Goal: Browse casually

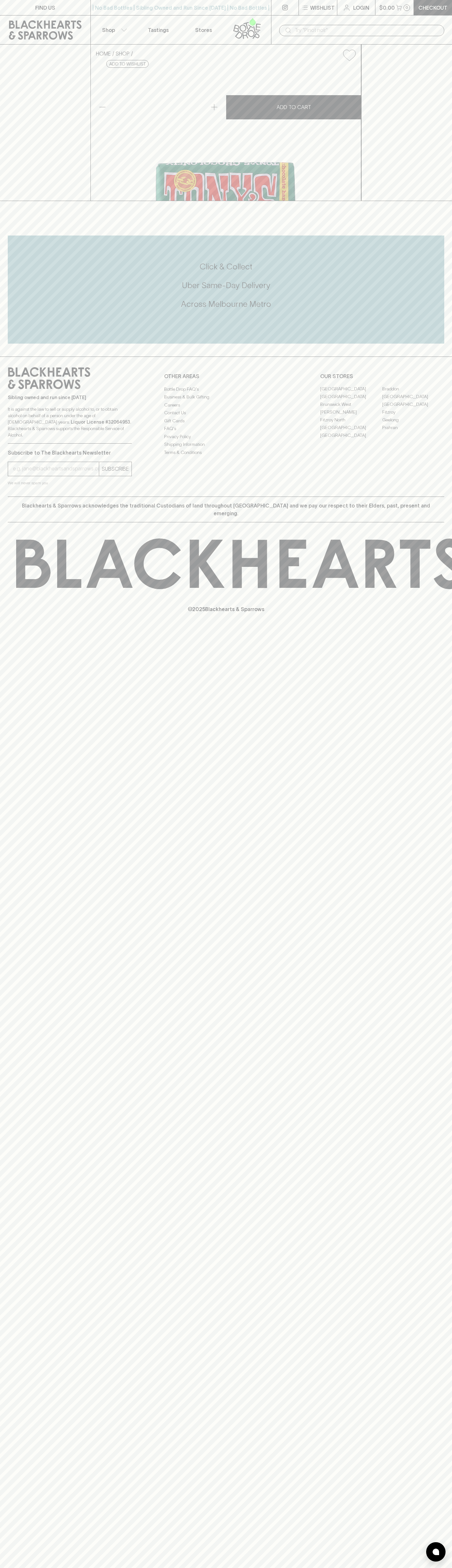
click at [350, 21] on div "​" at bounding box center [361, 30] width 181 height 29
click at [448, 1027] on div "FIND US | No Bad Bottles | Sibling Owned and Run Since 2006 | No Bad Bottles | …" at bounding box center [226, 784] width 452 height 1568
click at [29, 1567] on html "FIND US | No Bad Bottles | Sibling Owned and Run Since 2006 | No Bad Bottles | …" at bounding box center [226, 784] width 452 height 1568
click at [7, 1437] on div "FIND US | No Bad Bottles | Sibling Owned and Run Since 2006 | No Bad Bottles | …" at bounding box center [226, 784] width 452 height 1568
